Goal: Transaction & Acquisition: Purchase product/service

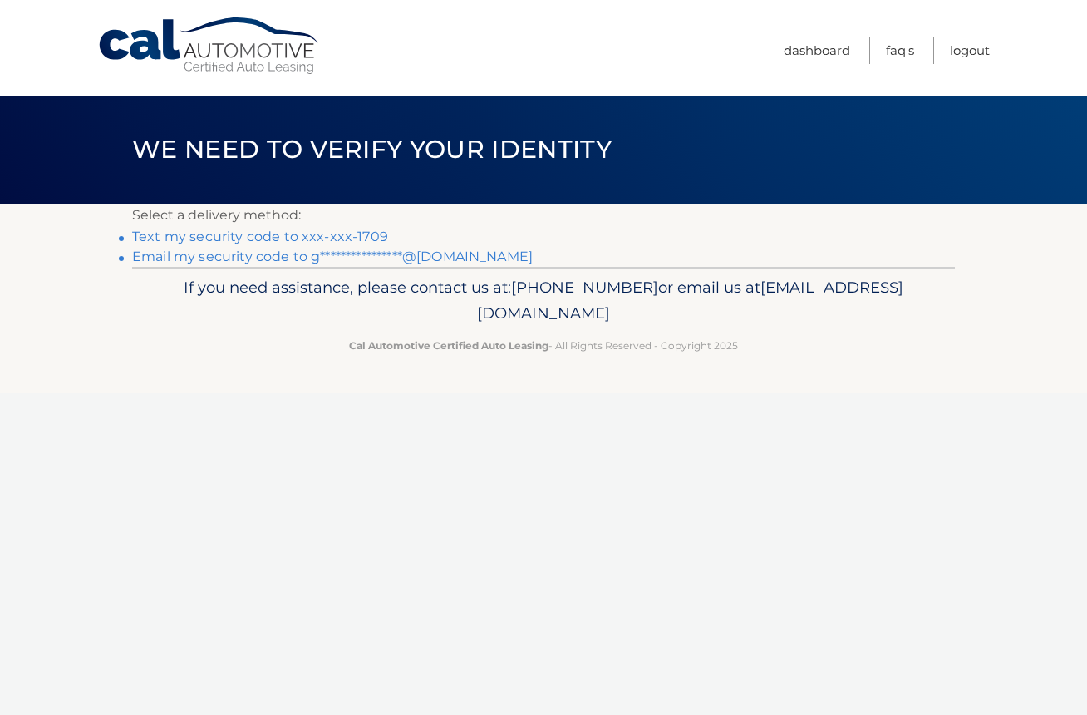
click at [332, 237] on link "Text my security code to xxx-xxx-1709" at bounding box center [260, 236] width 256 height 16
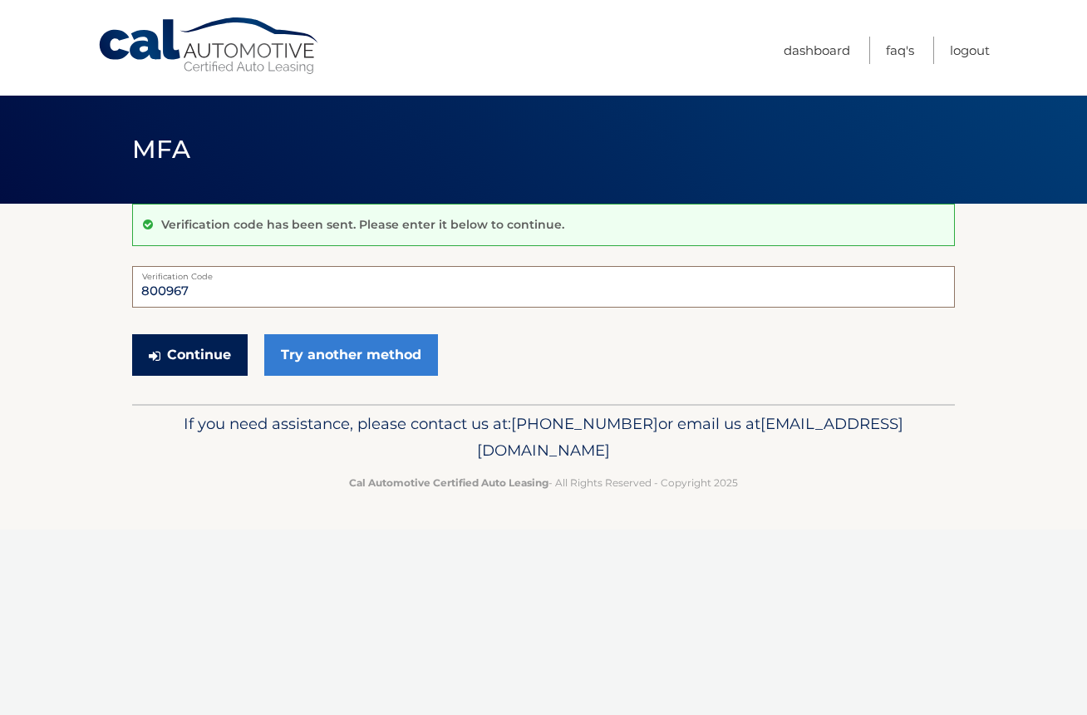
type input "800967"
click at [174, 337] on button "Continue" at bounding box center [189, 355] width 115 height 42
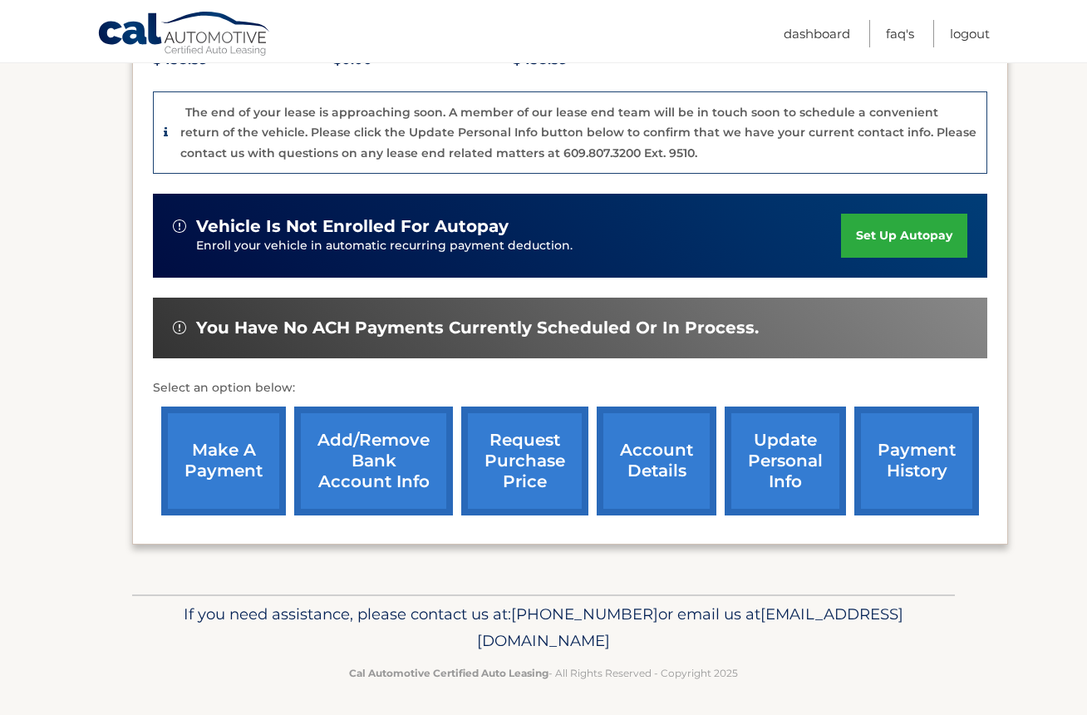
click at [228, 462] on link "make a payment" at bounding box center [223, 460] width 125 height 109
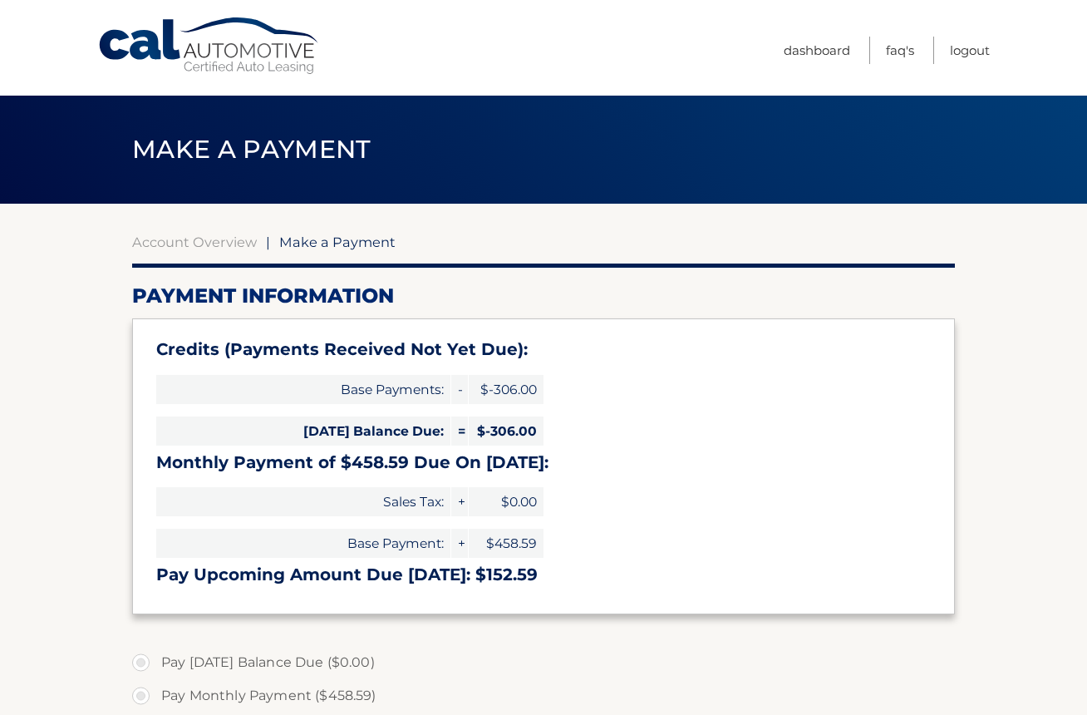
select select "ZTBkYjcxMWEtNjUyMC00NmNkLTljYjEtZTAzOTNiN2I3M2Ri"
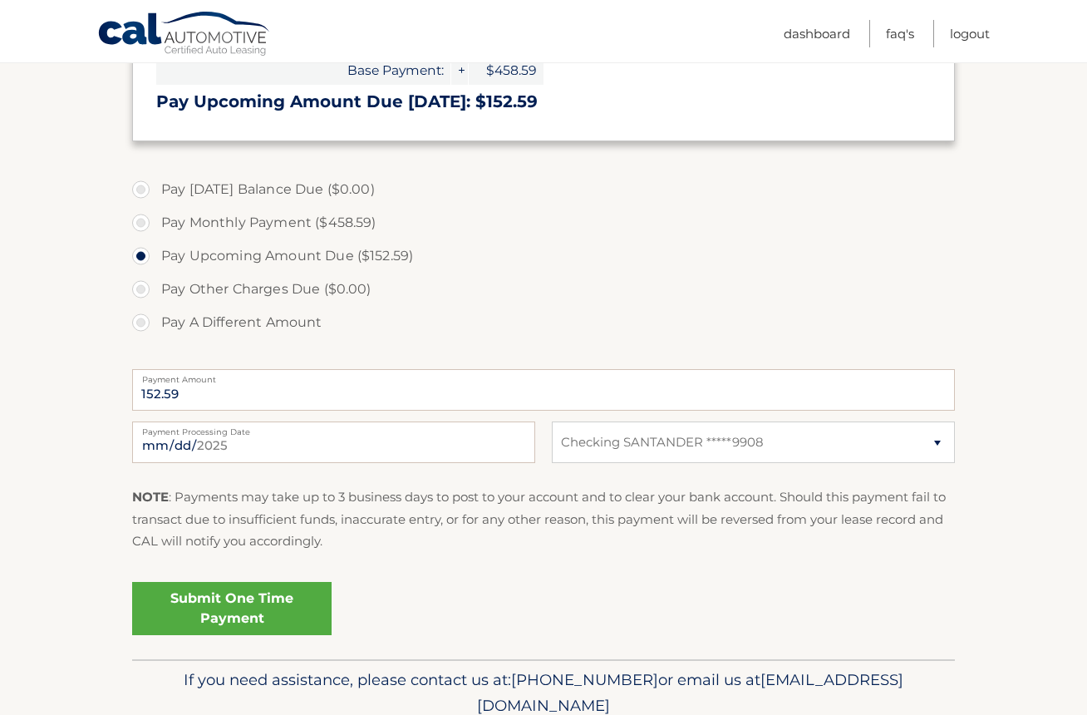
scroll to position [495, 0]
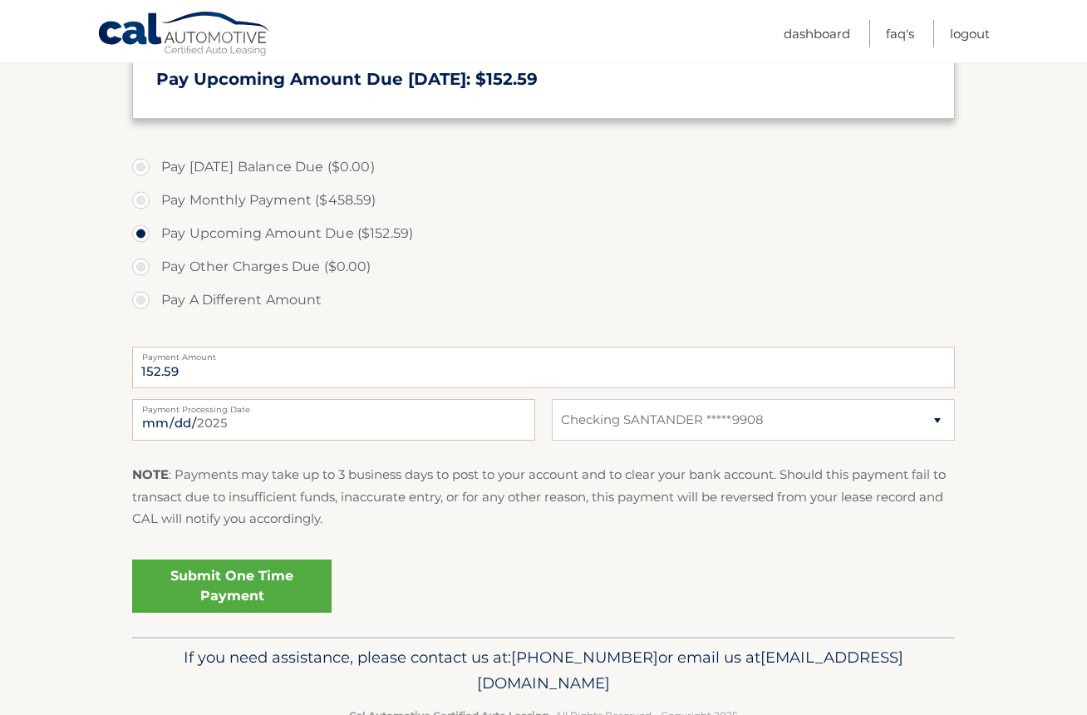
click at [262, 576] on link "Submit One Time Payment" at bounding box center [231, 585] width 199 height 53
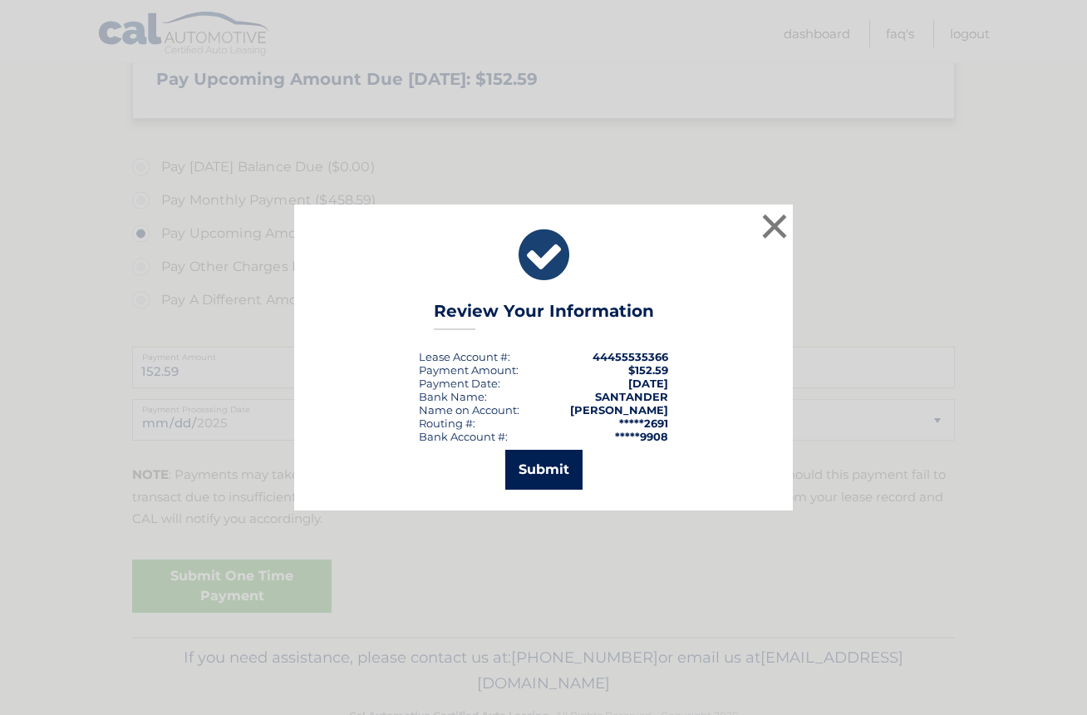
click at [540, 468] on button "Submit" at bounding box center [543, 470] width 77 height 40
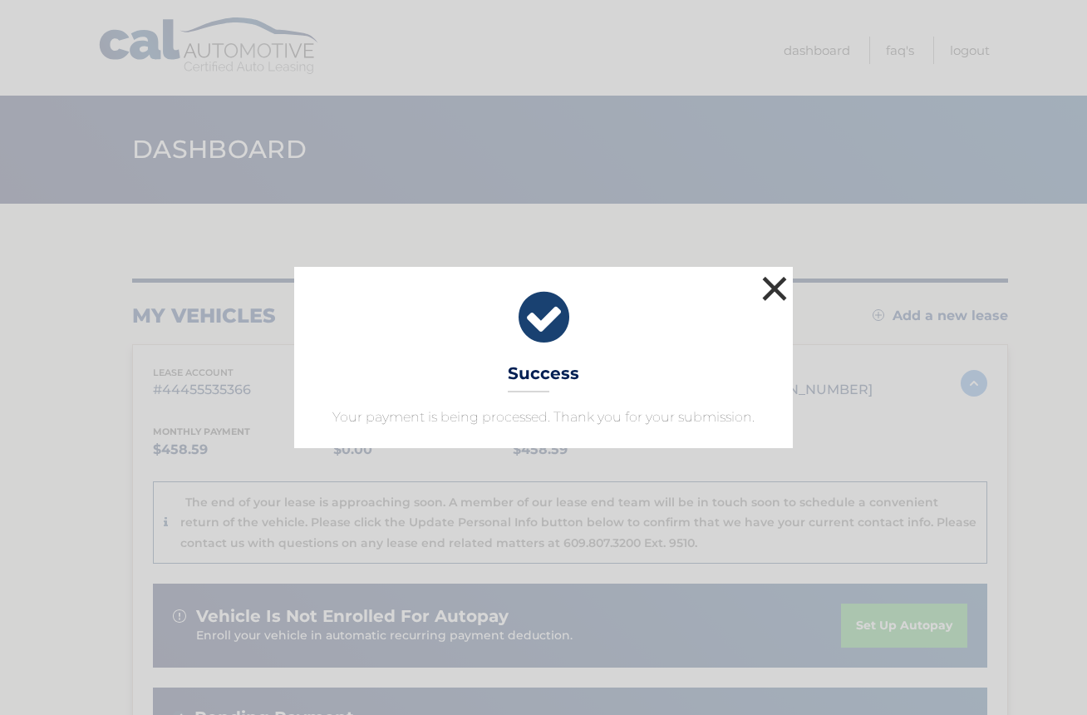
click at [777, 285] on button "×" at bounding box center [774, 288] width 33 height 33
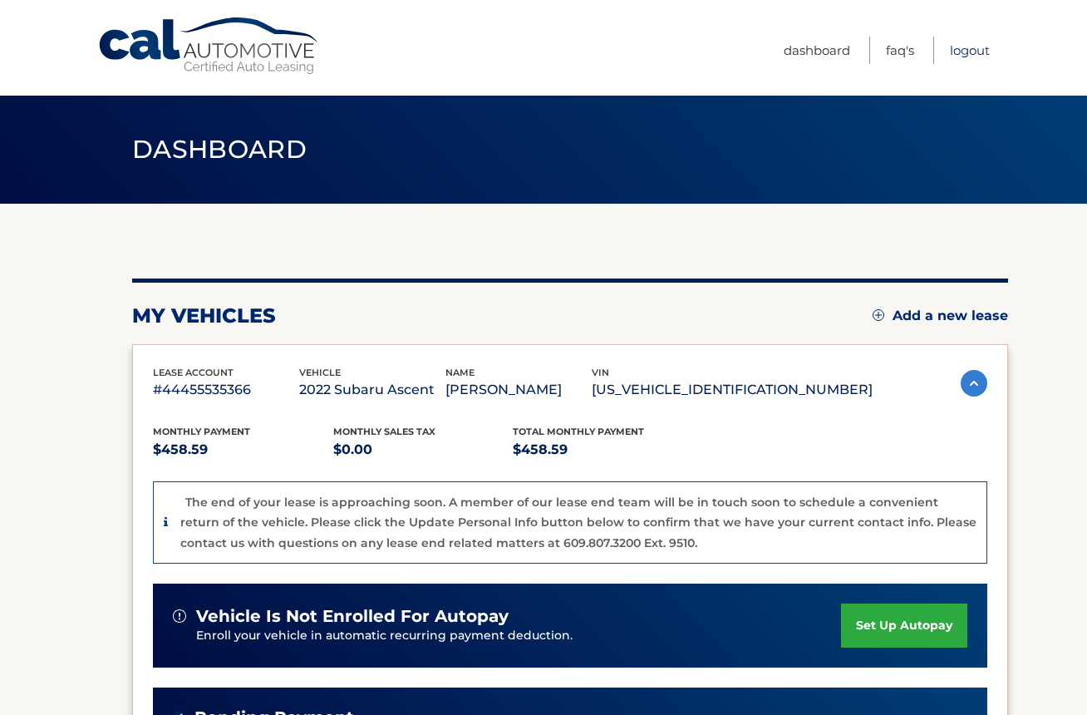
click at [955, 46] on link "Logout" at bounding box center [970, 50] width 40 height 27
